Goal: Information Seeking & Learning: Learn about a topic

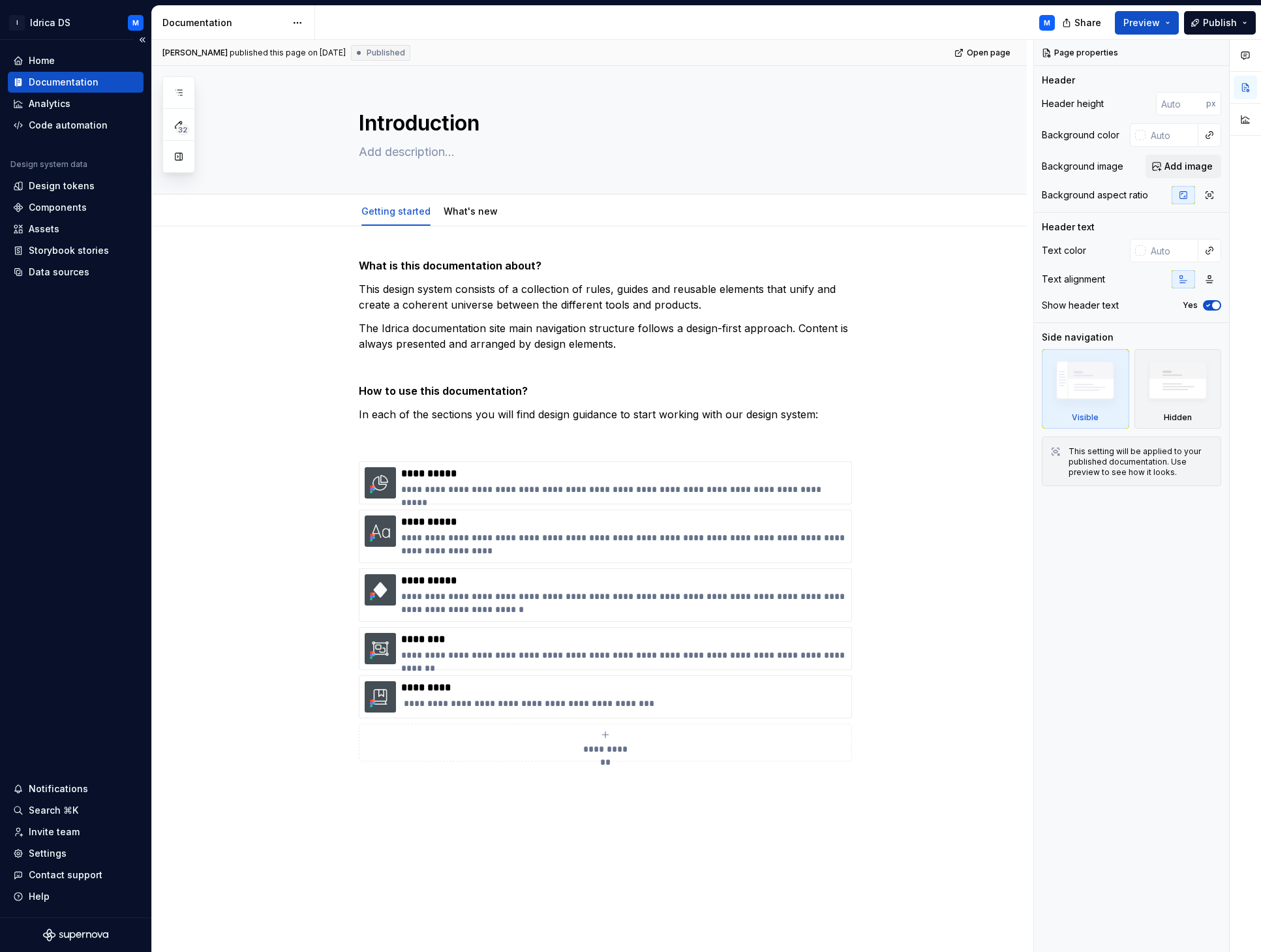
click at [101, 83] on div "Documentation" at bounding box center [76, 82] width 126 height 13
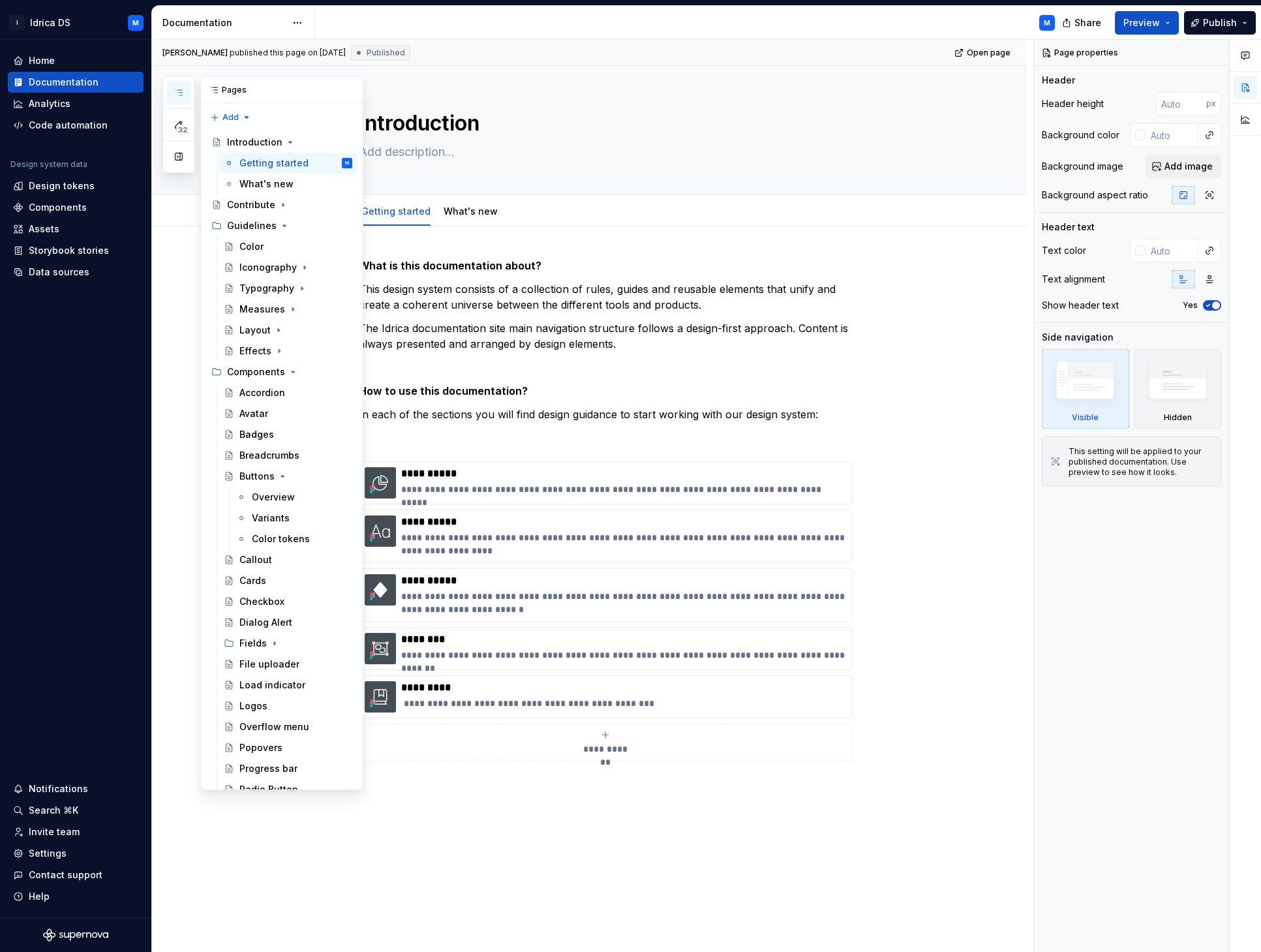
click at [180, 89] on icon "button" at bounding box center [179, 93] width 10 height 10
click at [178, 92] on icon "button" at bounding box center [179, 93] width 10 height 10
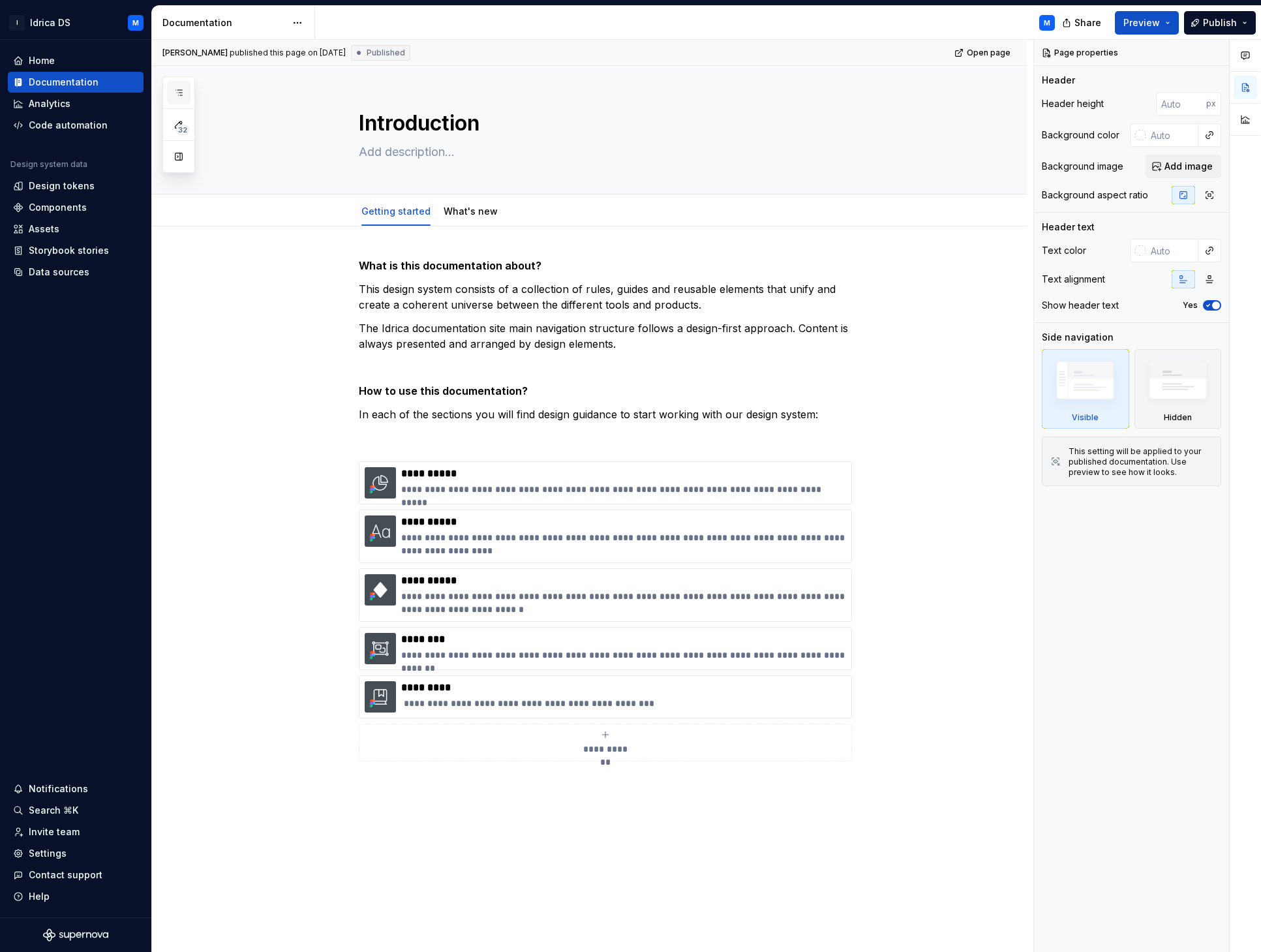
click at [177, 92] on icon "button" at bounding box center [179, 93] width 10 height 10
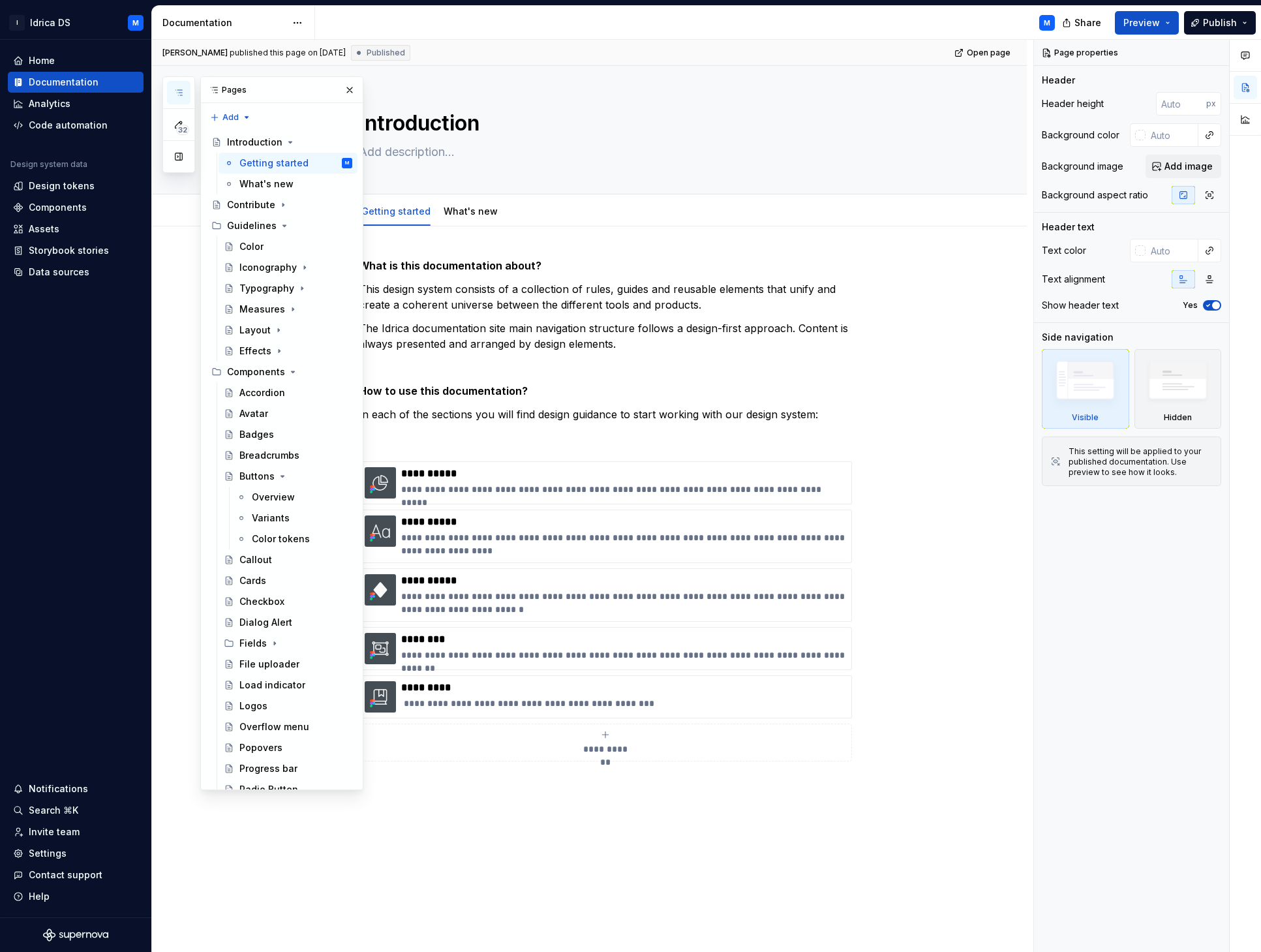
type textarea "*"
